Goal: Information Seeking & Learning: Learn about a topic

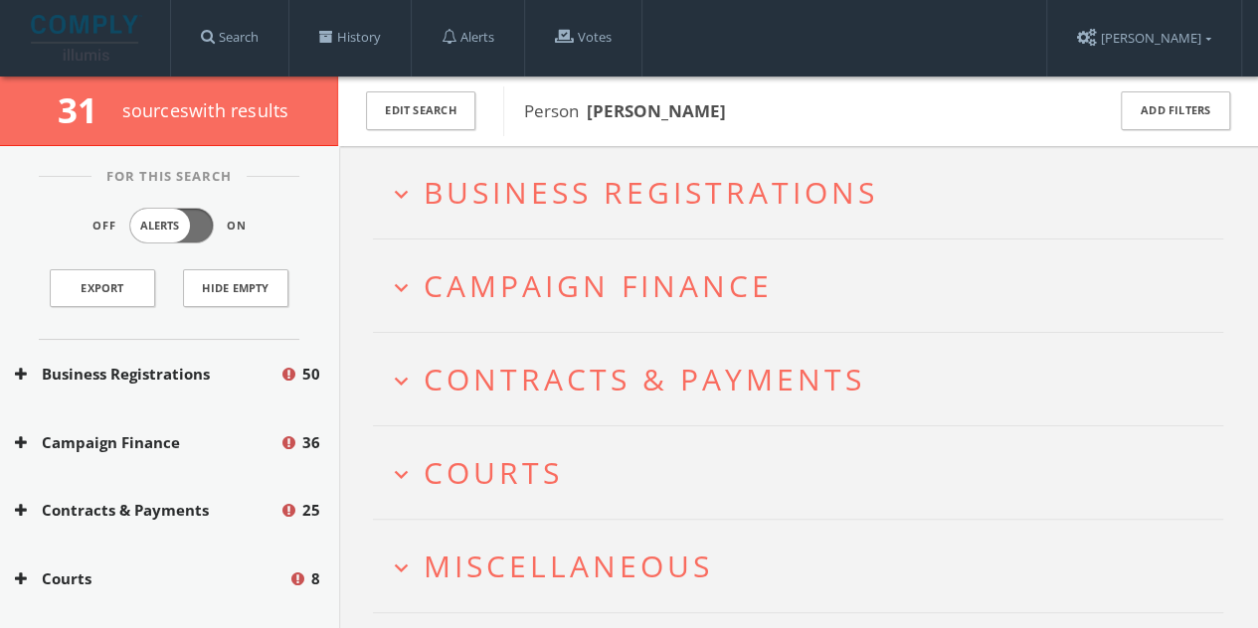
click at [509, 184] on span "Business Registrations" at bounding box center [650, 192] width 454 height 41
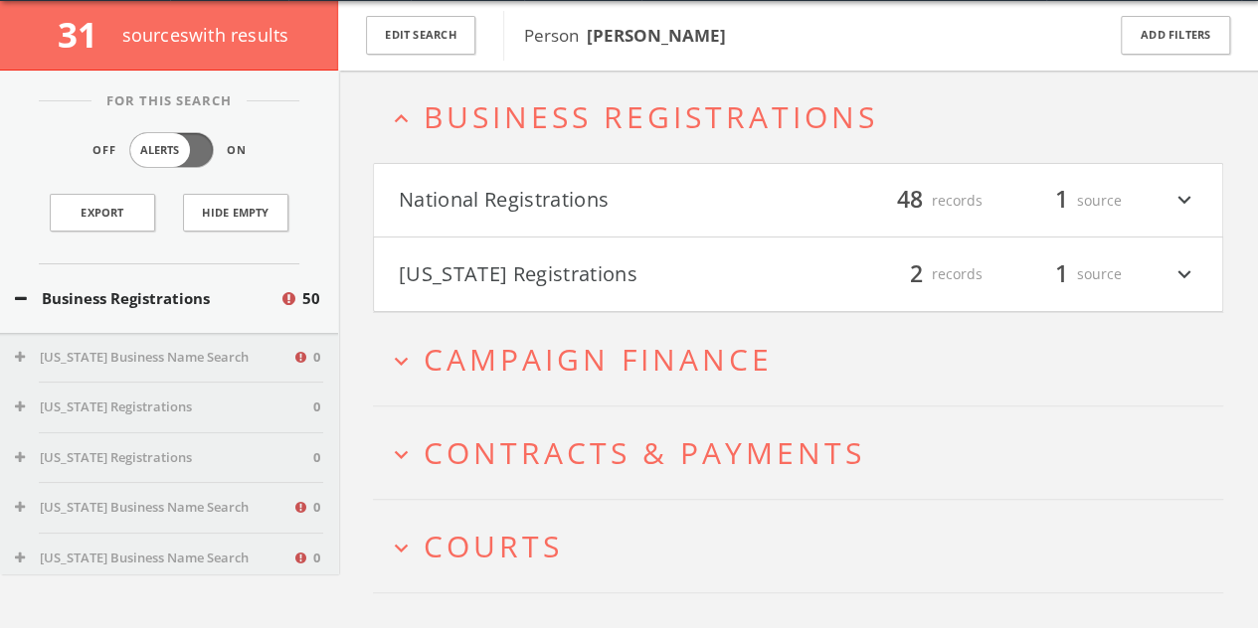
click at [512, 281] on button "[US_STATE] Registrations" at bounding box center [599, 274] width 400 height 34
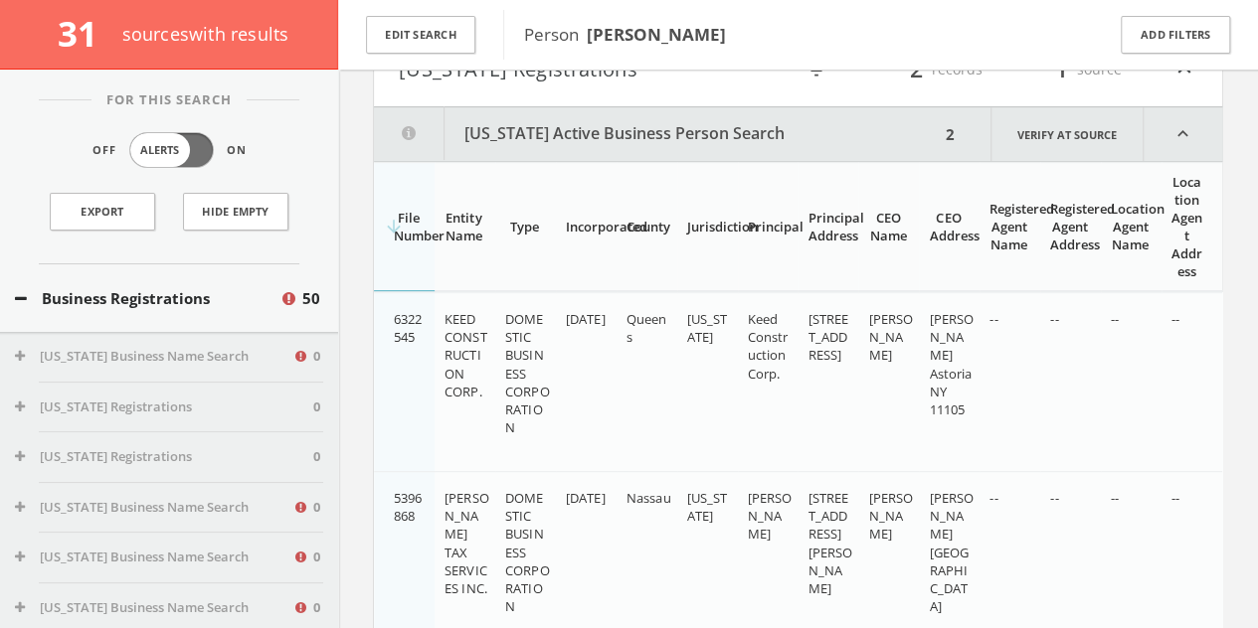
scroll to position [316, 0]
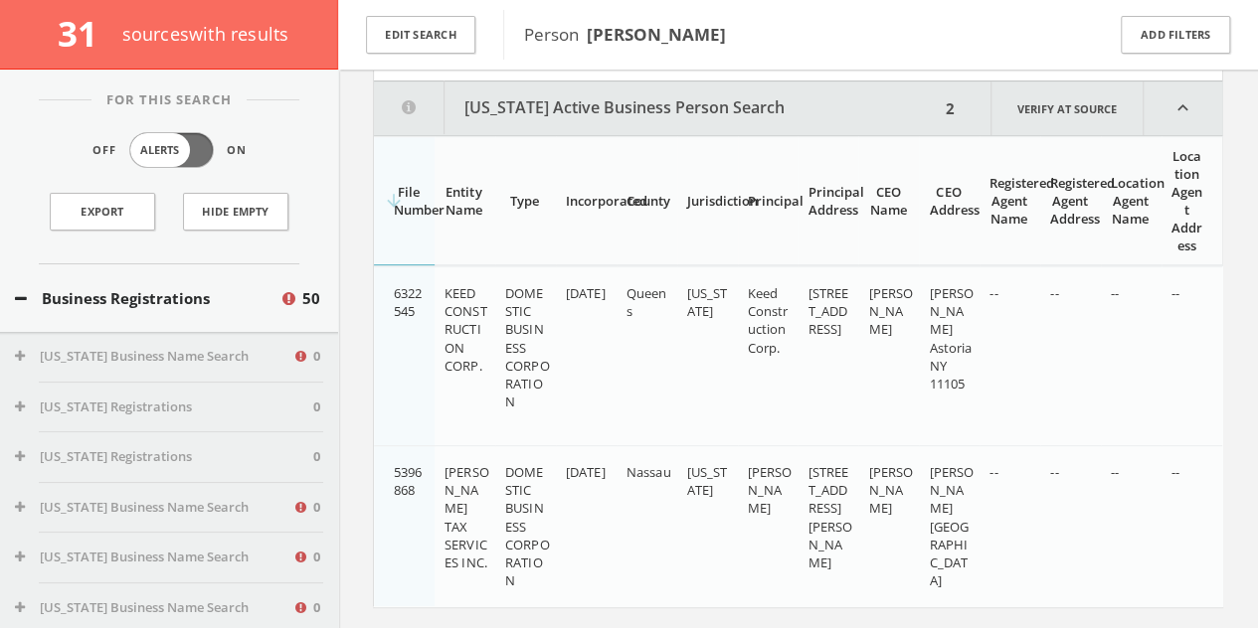
click at [1178, 106] on icon "expand_less" at bounding box center [1182, 109] width 79 height 54
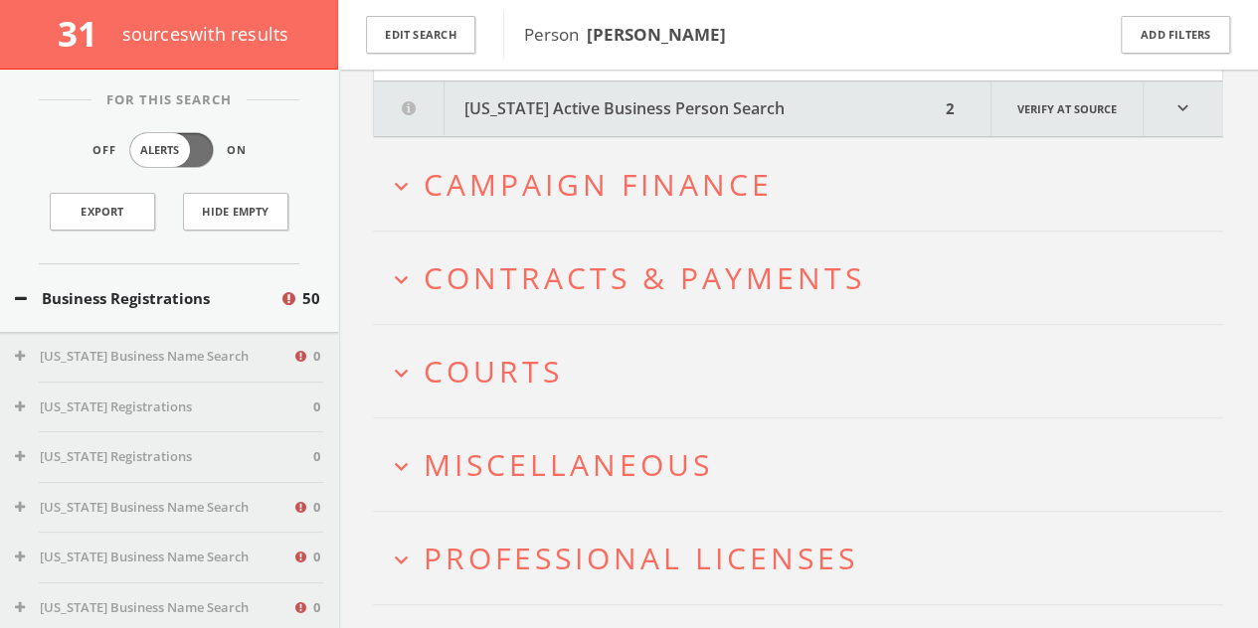
click at [833, 159] on h2 "expand_more Campaign Finance" at bounding box center [798, 184] width 850 height 92
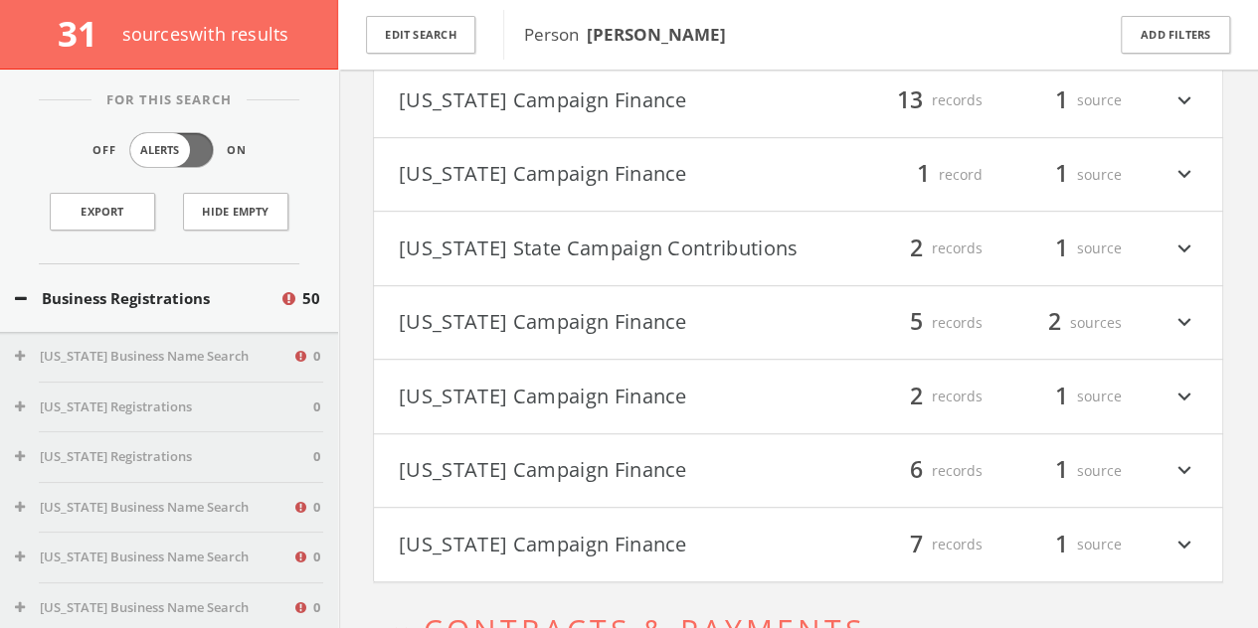
click at [688, 331] on button "[US_STATE] Campaign Finance" at bounding box center [599, 323] width 400 height 34
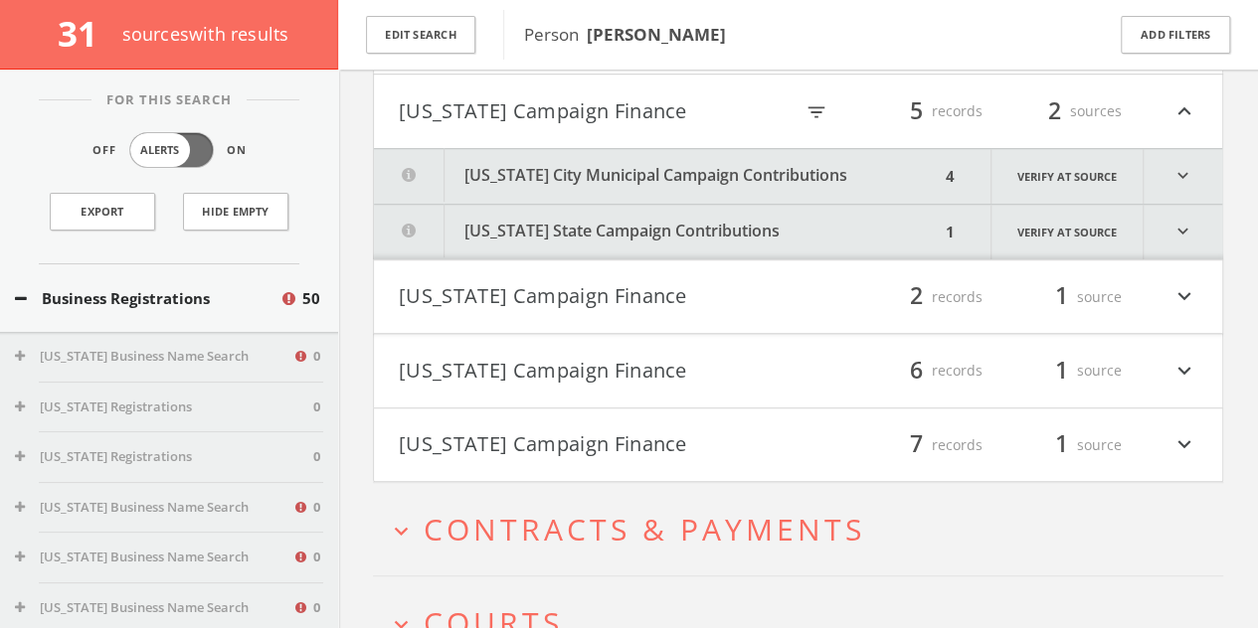
drag, startPoint x: 690, startPoint y: 185, endPoint x: 687, endPoint y: 172, distance: 13.3
click at [690, 176] on button "[US_STATE] City Municipal Campaign Contributions" at bounding box center [657, 176] width 566 height 55
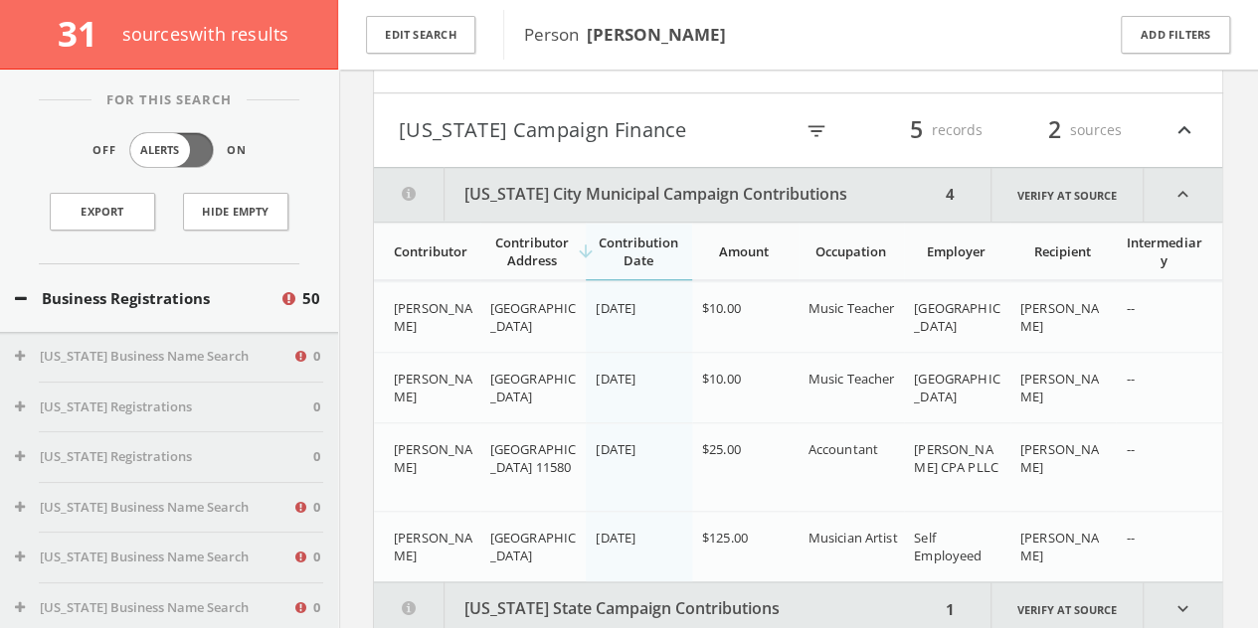
click at [684, 177] on html "Search History Alerts Votes [PERSON_NAME] Edit Profile Change Password Security…" at bounding box center [629, 360] width 1258 height 2074
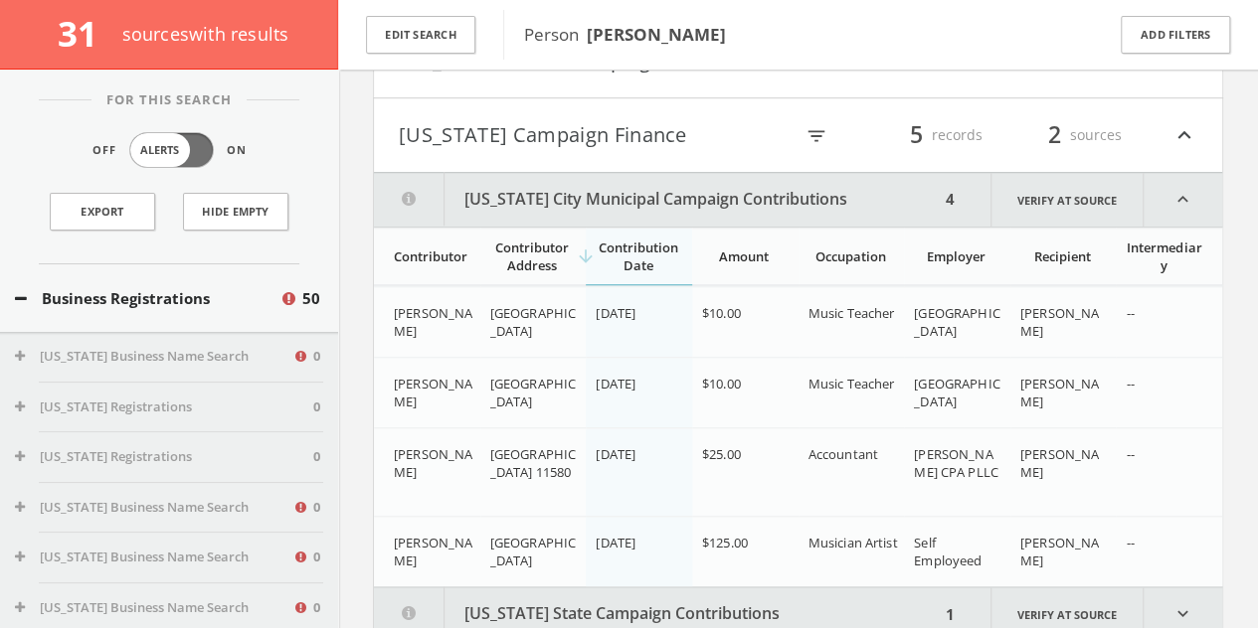
click at [687, 189] on html "Search History Alerts Votes [PERSON_NAME] Edit Profile Change Password Security…" at bounding box center [629, 365] width 1258 height 2074
click at [614, 131] on button "[US_STATE] Campaign Finance" at bounding box center [596, 135] width 394 height 34
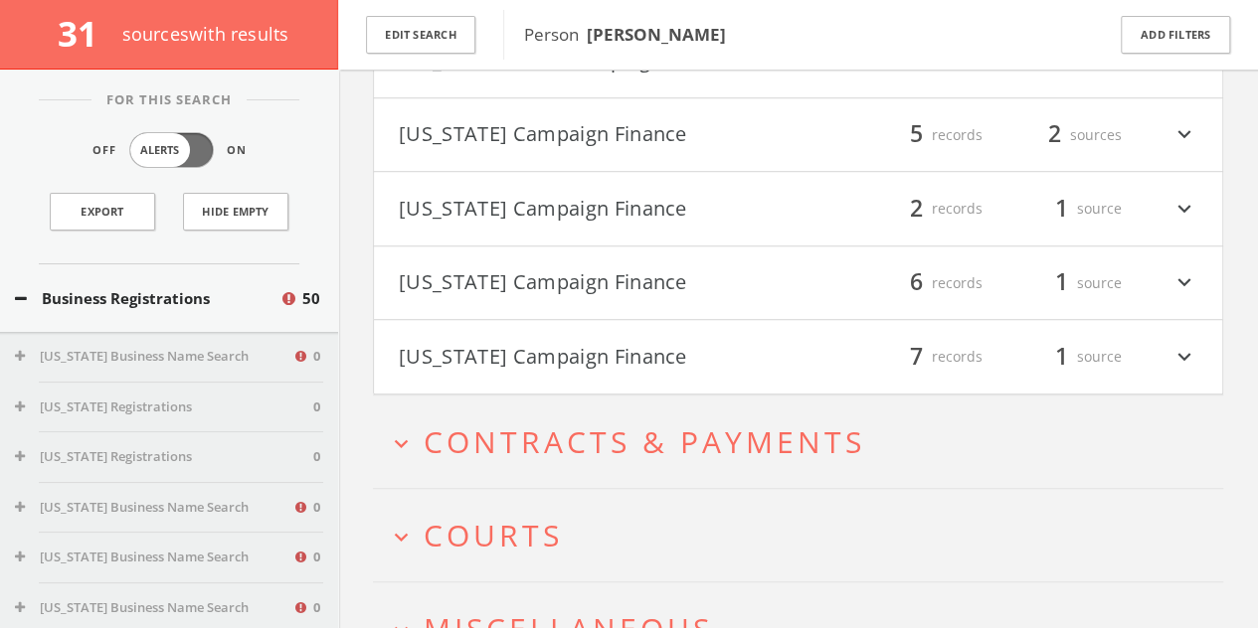
click at [614, 139] on button "[US_STATE] Campaign Finance" at bounding box center [599, 135] width 400 height 34
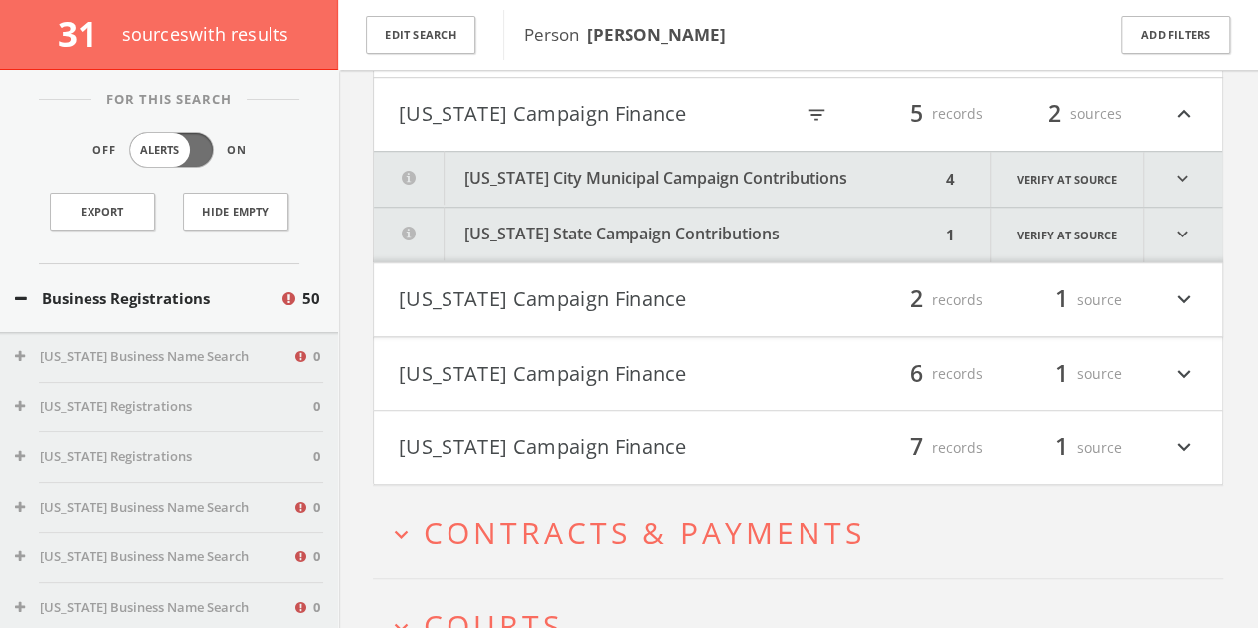
click at [613, 220] on button "[US_STATE] State Campaign Contributions" at bounding box center [657, 235] width 566 height 55
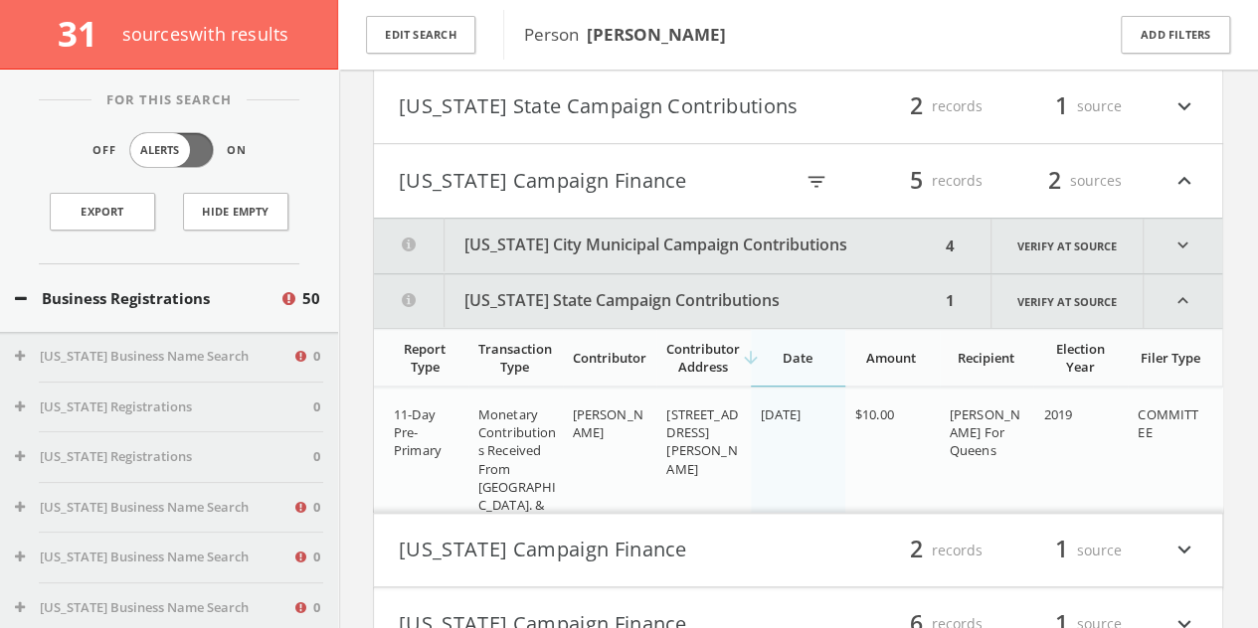
scroll to position [626, 0]
click at [594, 172] on html "Search History Alerts Votes [PERSON_NAME] Edit Profile Change Password Security…" at bounding box center [629, 323] width 1258 height 1899
click at [656, 194] on h4 "[US_STATE] Campaign Finance filter_list 5 records 2 sources expand_less" at bounding box center [798, 181] width 848 height 74
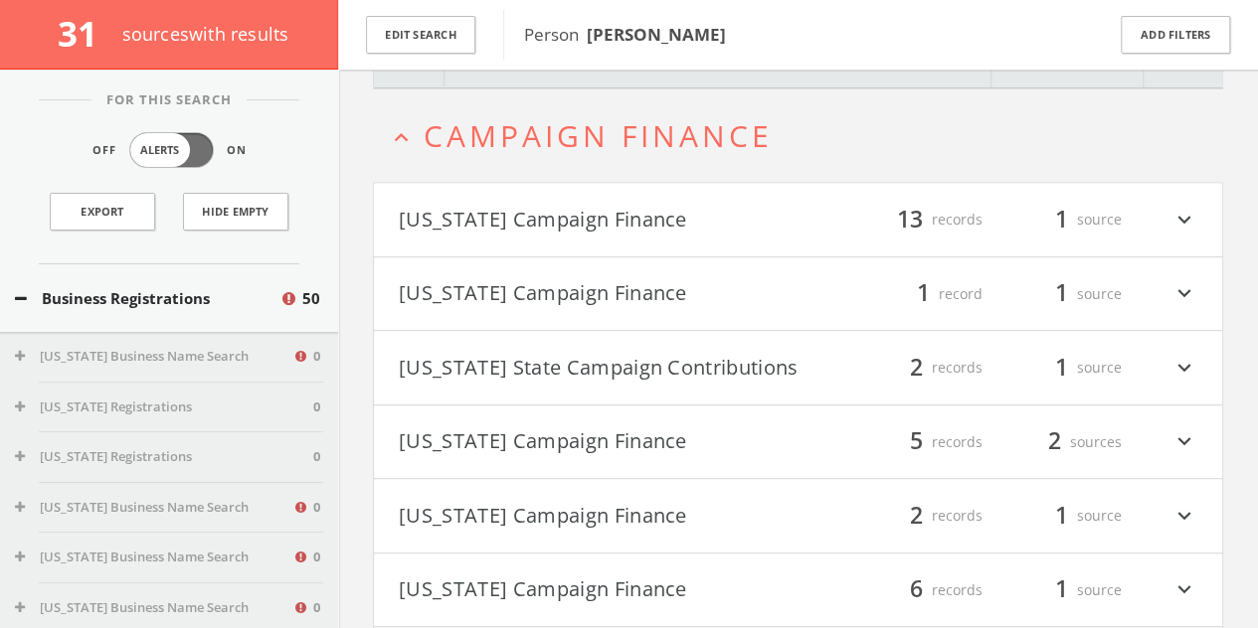
click at [475, 164] on h2 "expand_less Campaign Finance" at bounding box center [798, 135] width 850 height 92
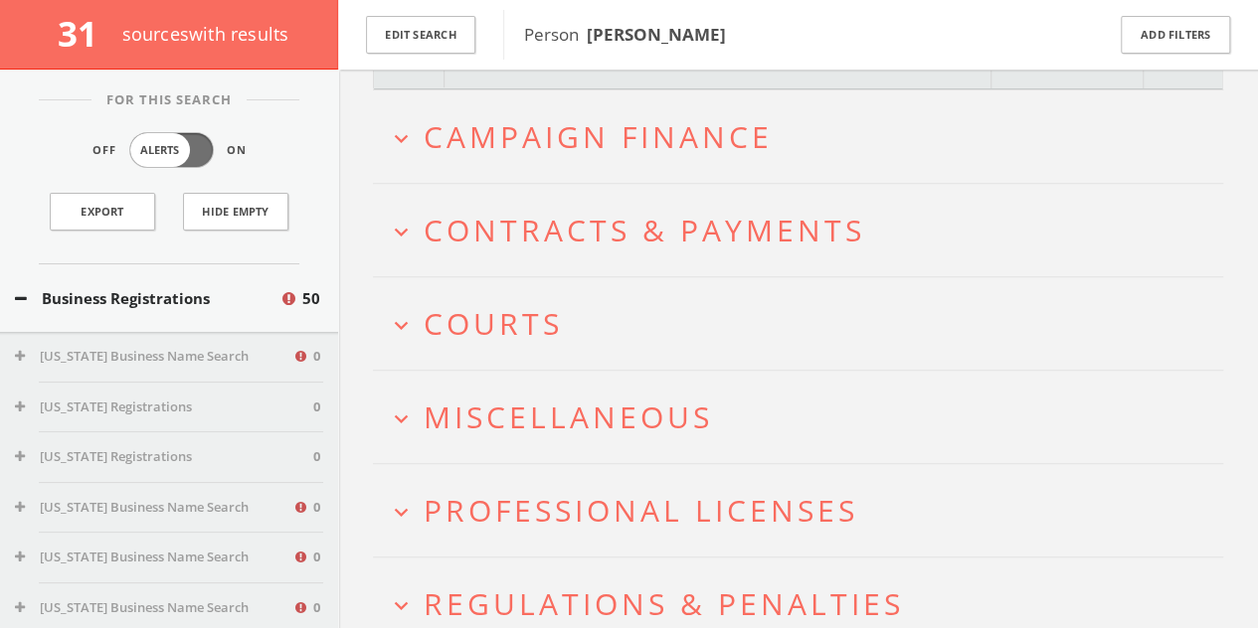
click at [499, 154] on h2 "expand_more Campaign Finance" at bounding box center [798, 136] width 850 height 92
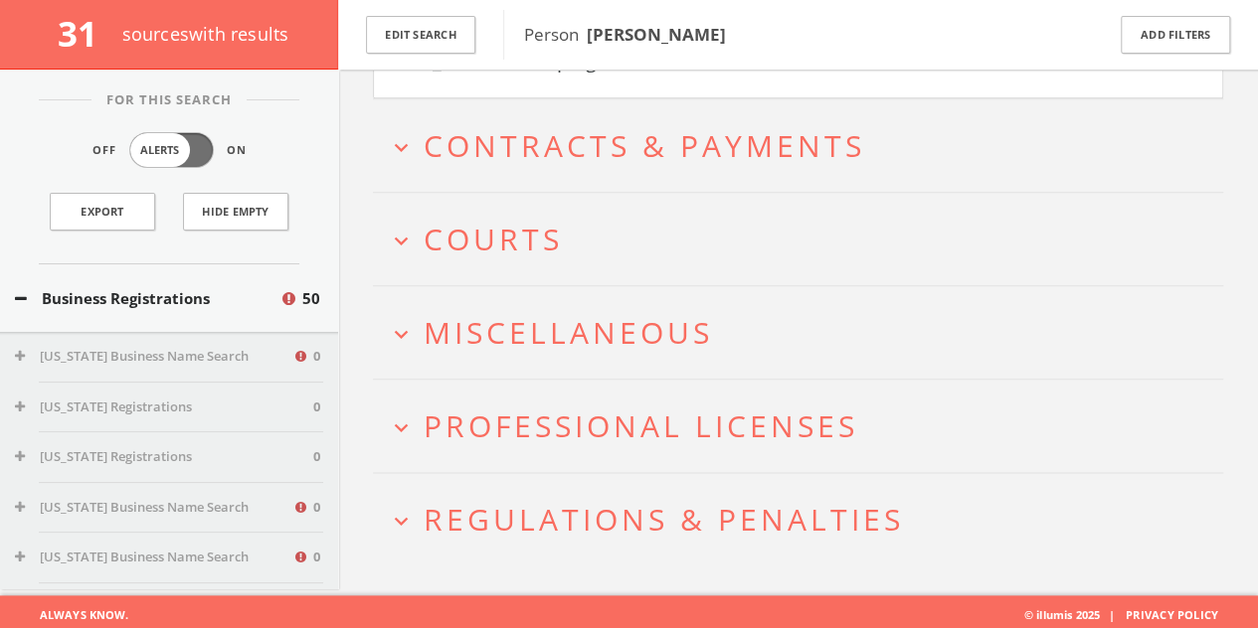
click at [521, 244] on span "Courts" at bounding box center [492, 239] width 139 height 41
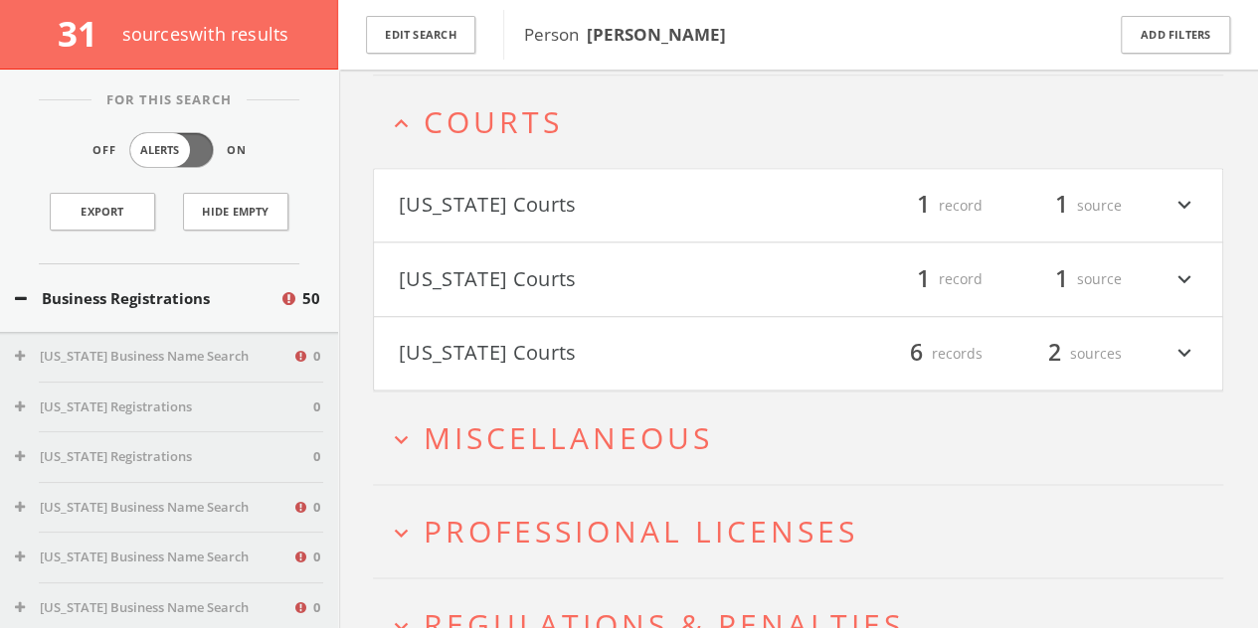
click at [521, 262] on button "[US_STATE] Courts" at bounding box center [599, 279] width 400 height 34
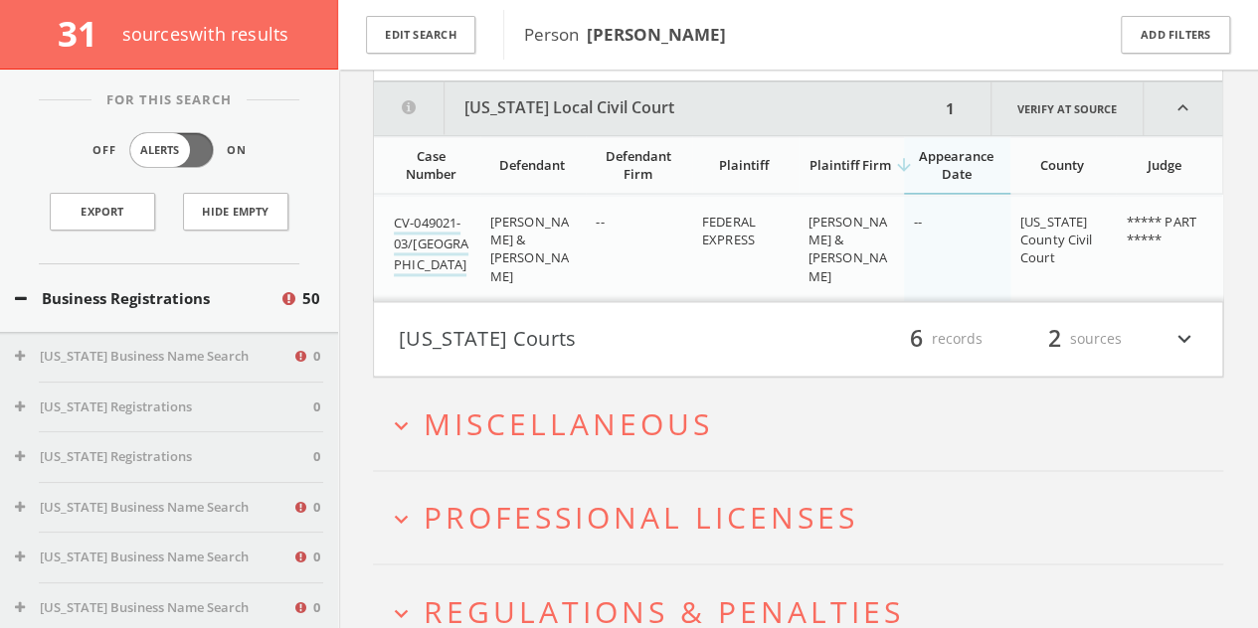
scroll to position [1325, 0]
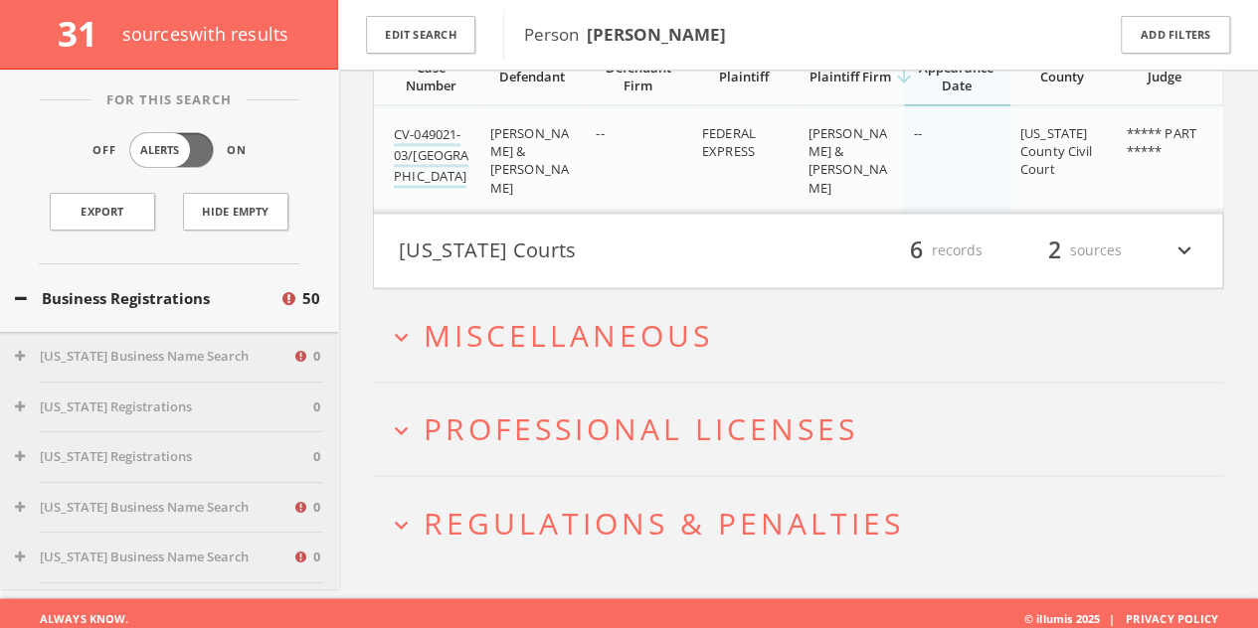
click at [591, 224] on h4 "[US_STATE] Courts filter_list 6 records 2 sources expand_more" at bounding box center [798, 251] width 848 height 74
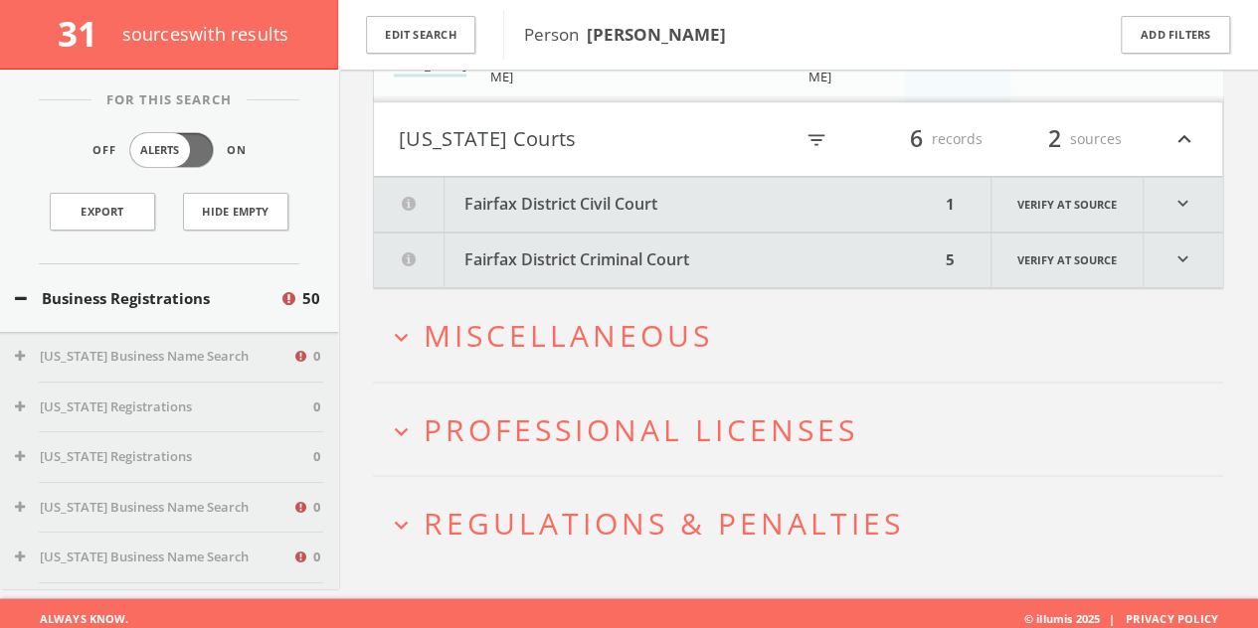
click at [592, 189] on button "Fairfax District Civil Court" at bounding box center [657, 204] width 566 height 55
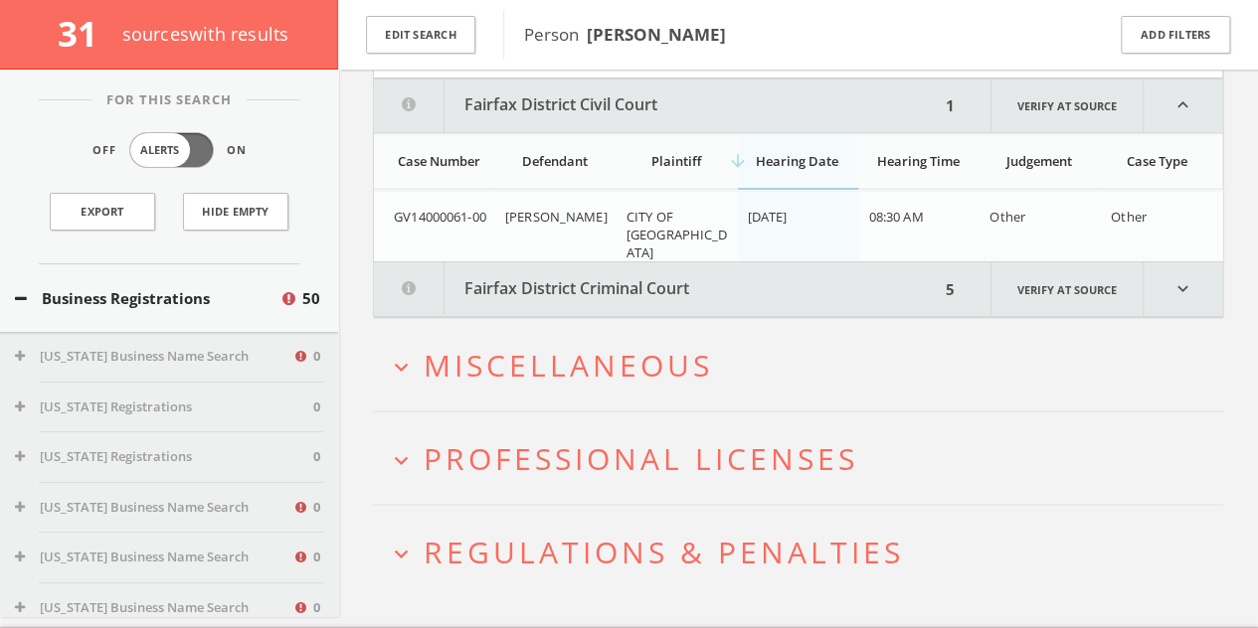
click at [587, 275] on button "Fairfax District Criminal Court" at bounding box center [657, 288] width 566 height 55
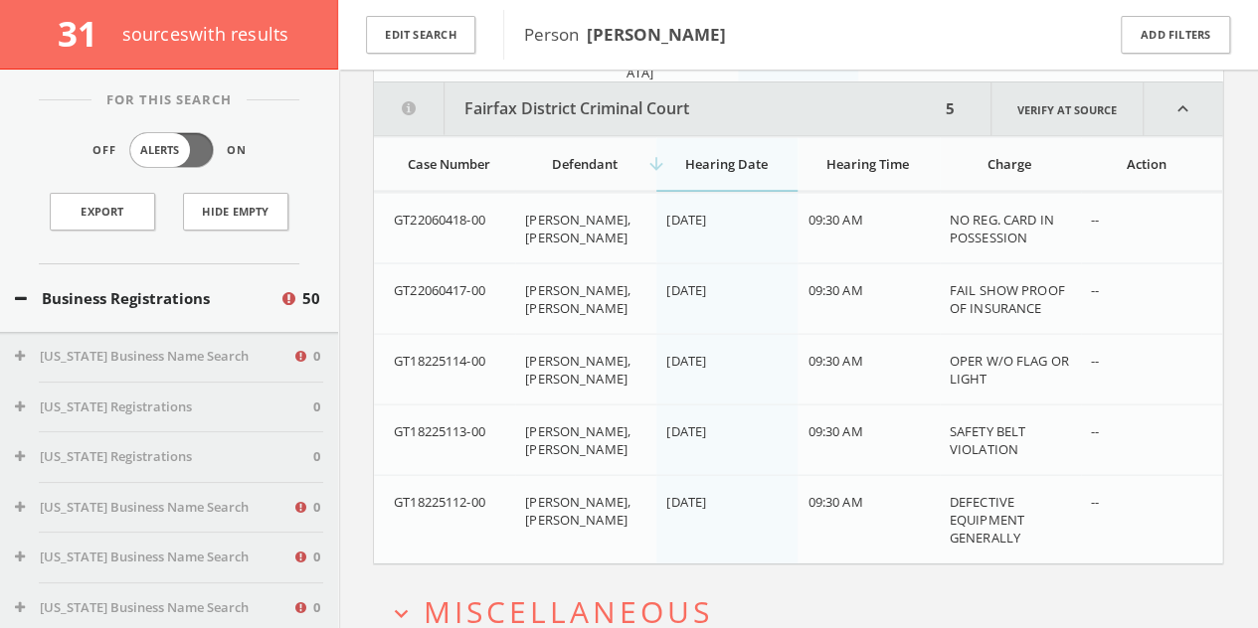
scroll to position [1801, 0]
